Goal: Information Seeking & Learning: Learn about a topic

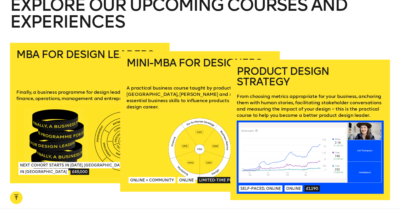
scroll to position [753, 0]
